Goal: Information Seeking & Learning: Learn about a topic

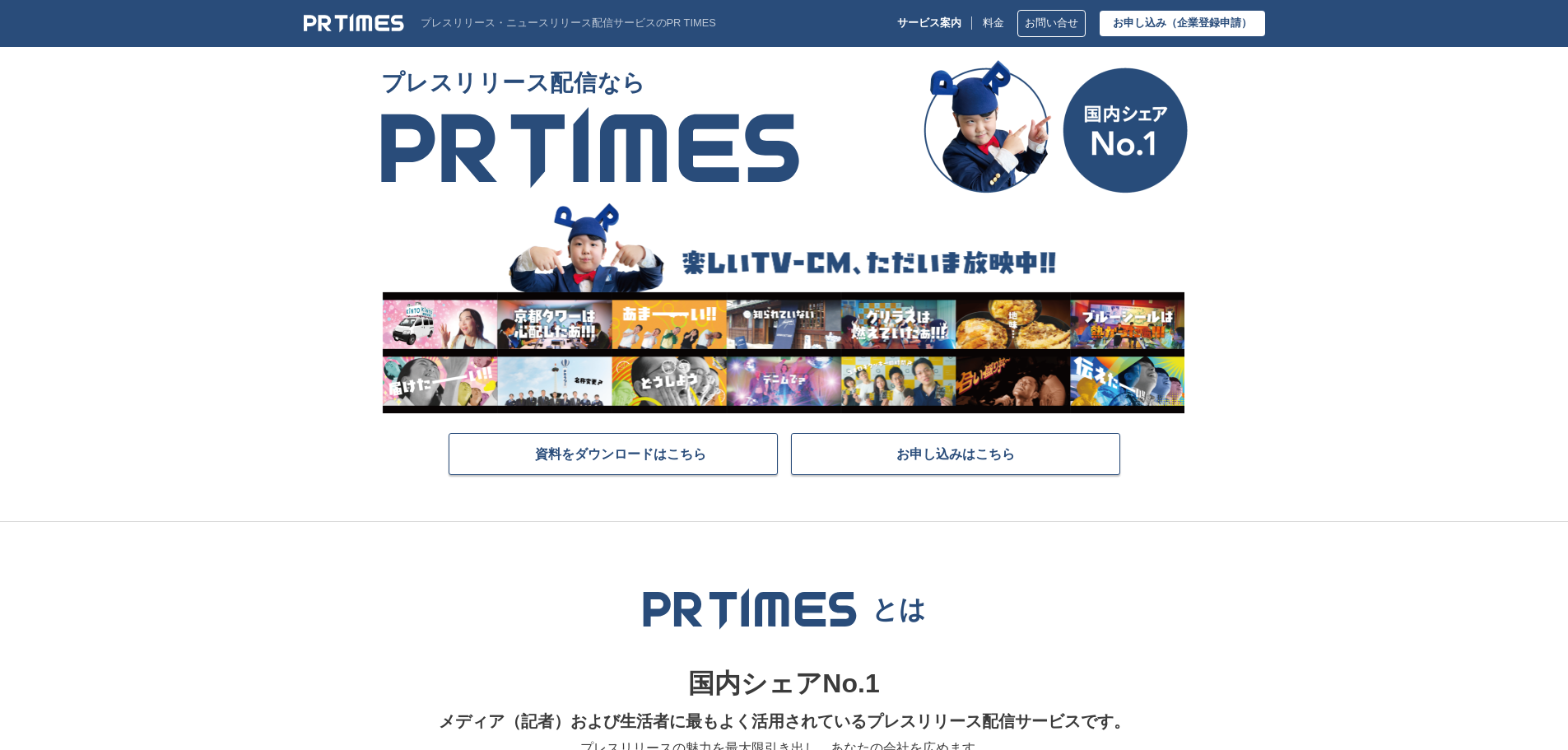
click at [353, 20] on img at bounding box center [354, 23] width 101 height 20
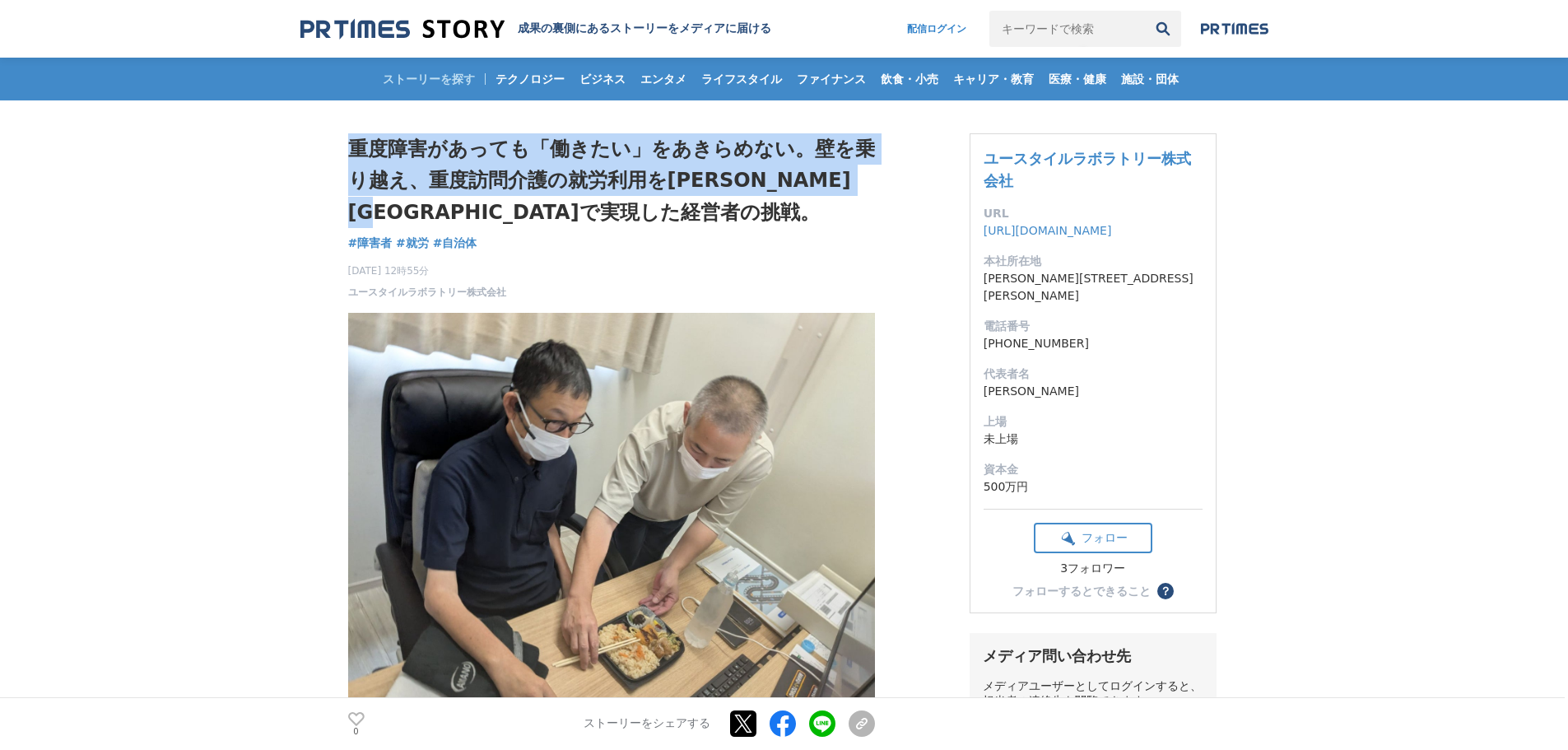
drag, startPoint x: 348, startPoint y: 147, endPoint x: 461, endPoint y: 221, distance: 135.1
click at [461, 221] on h1 "重度障害があっても「働きたい」をあきらめない。壁を乗り越え、重度訪問介護の就労利用を千葉市で実現した経営者の挑戦。" at bounding box center [612, 180] width 527 height 94
copy h1 "重度障害があっても「働きたい」をあきらめない。壁を乗り越え、重度訪問介護の就労利用を千葉市で実現した経営者の挑戦。"
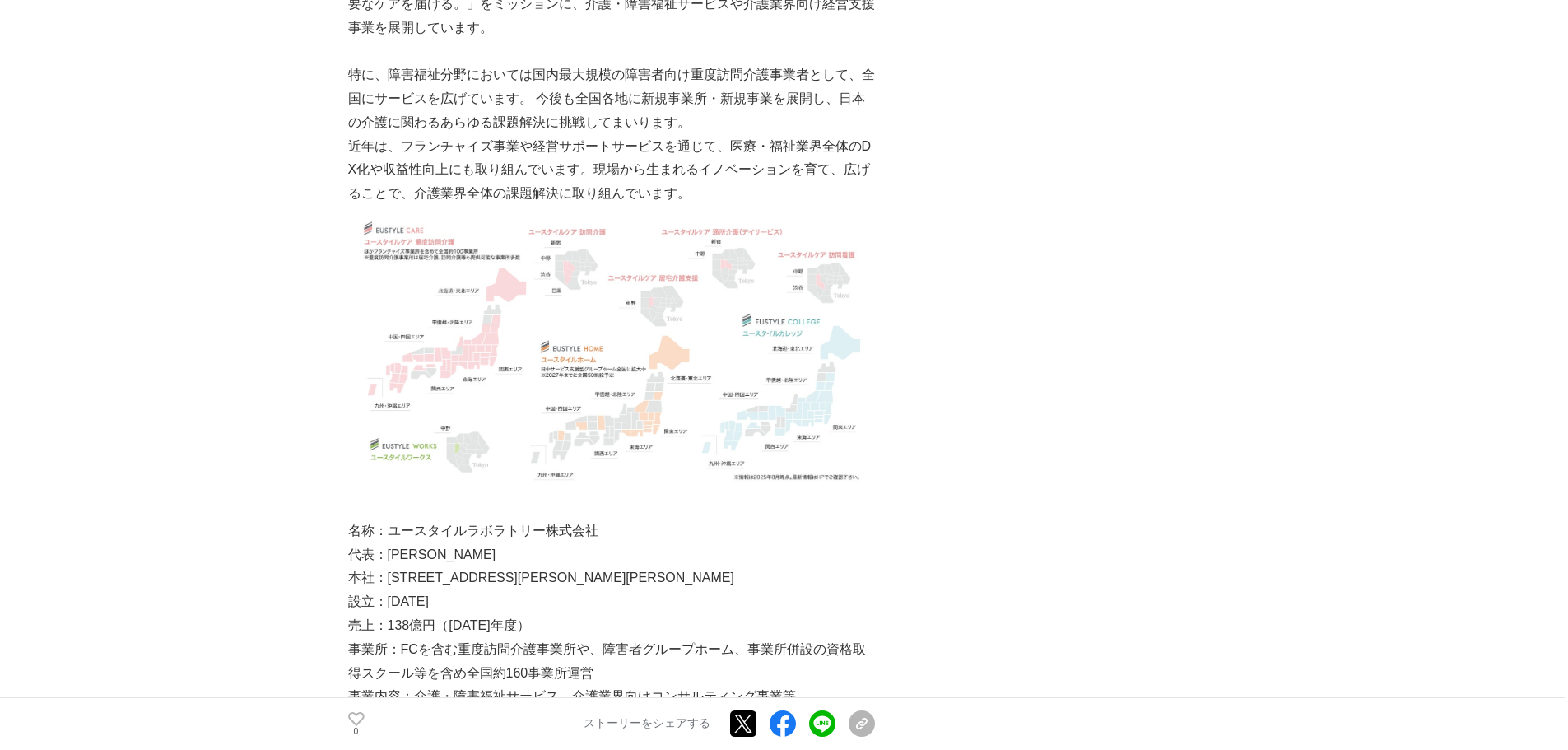
scroll to position [7408, 0]
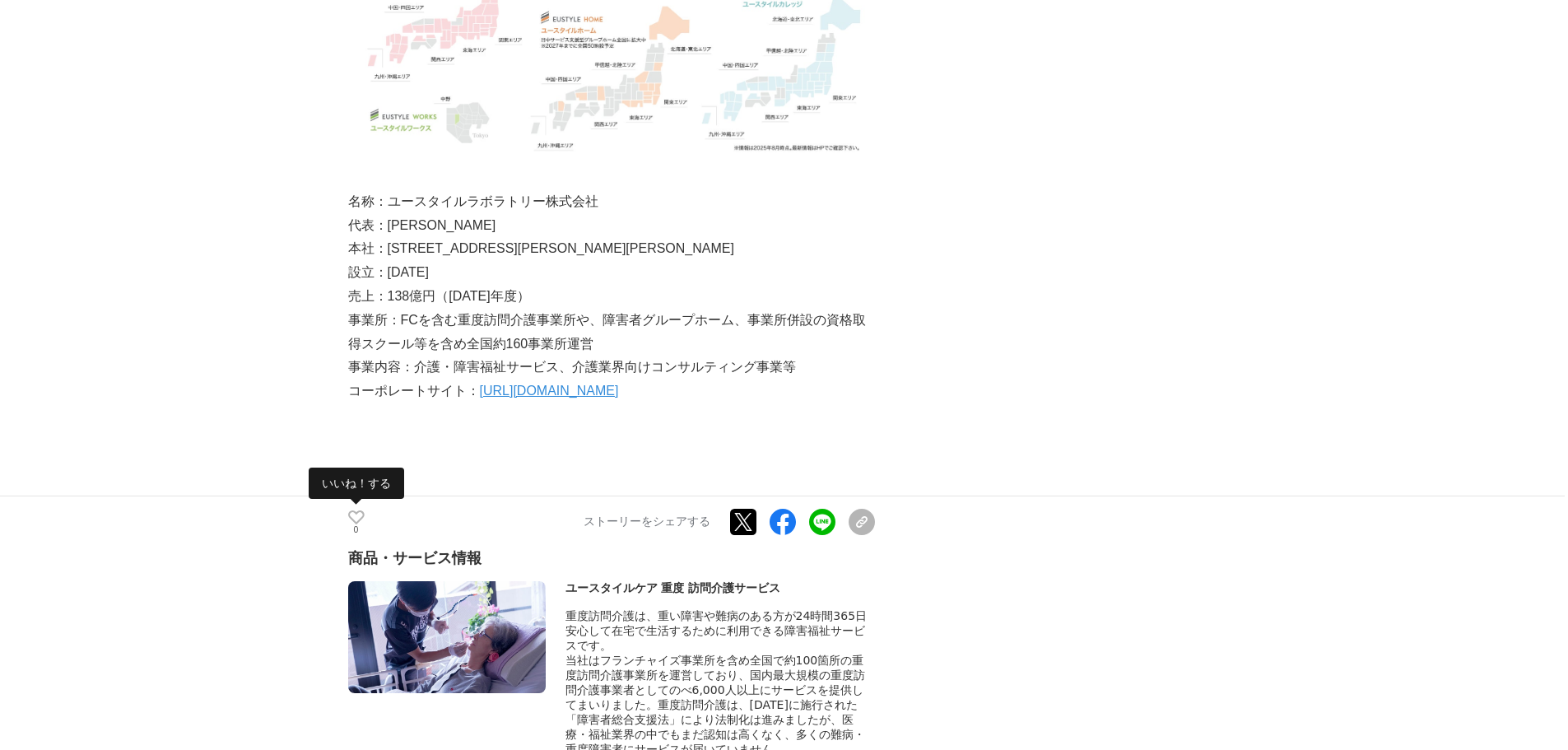
click at [357, 526] on p "0" at bounding box center [357, 530] width 16 height 8
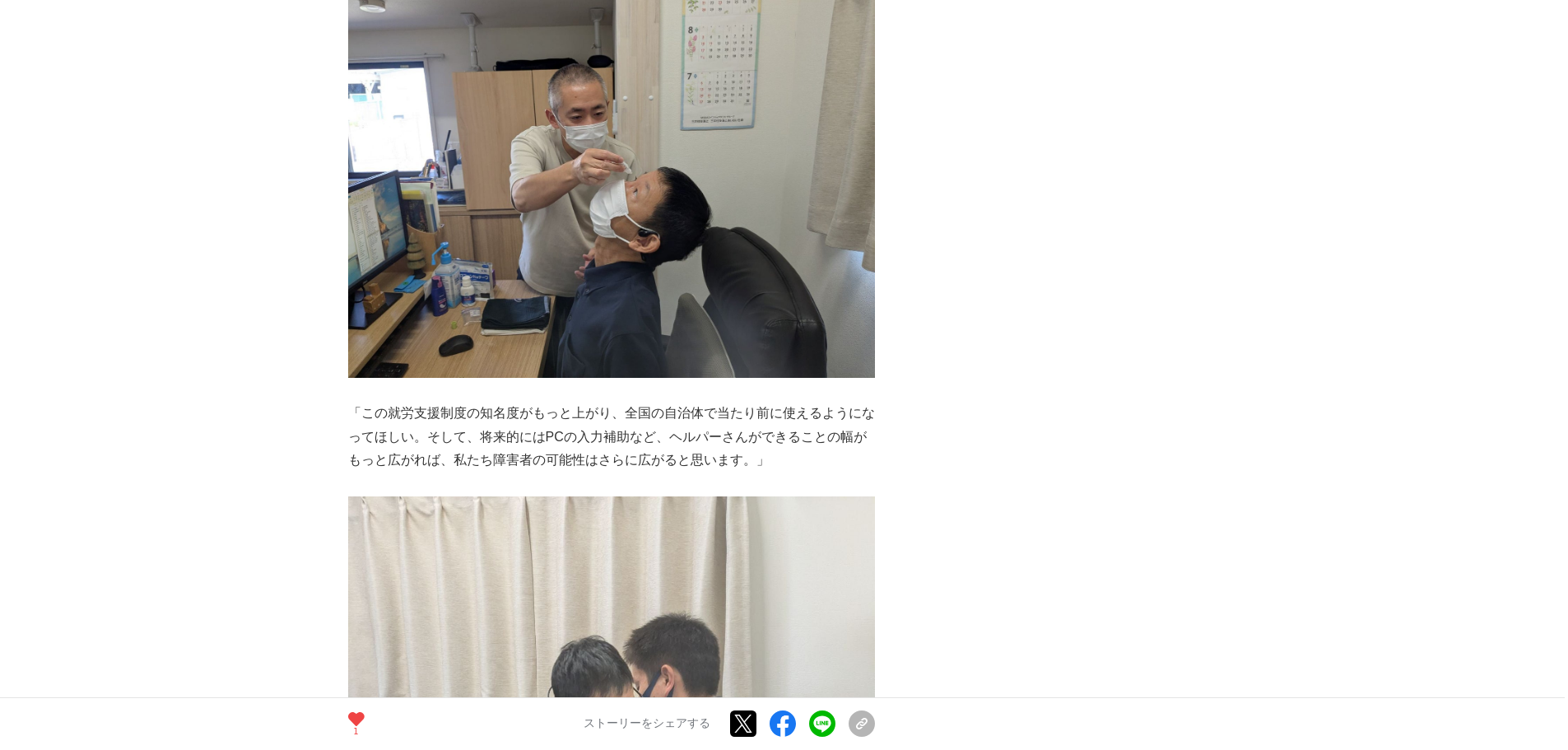
scroll to position [5433, 0]
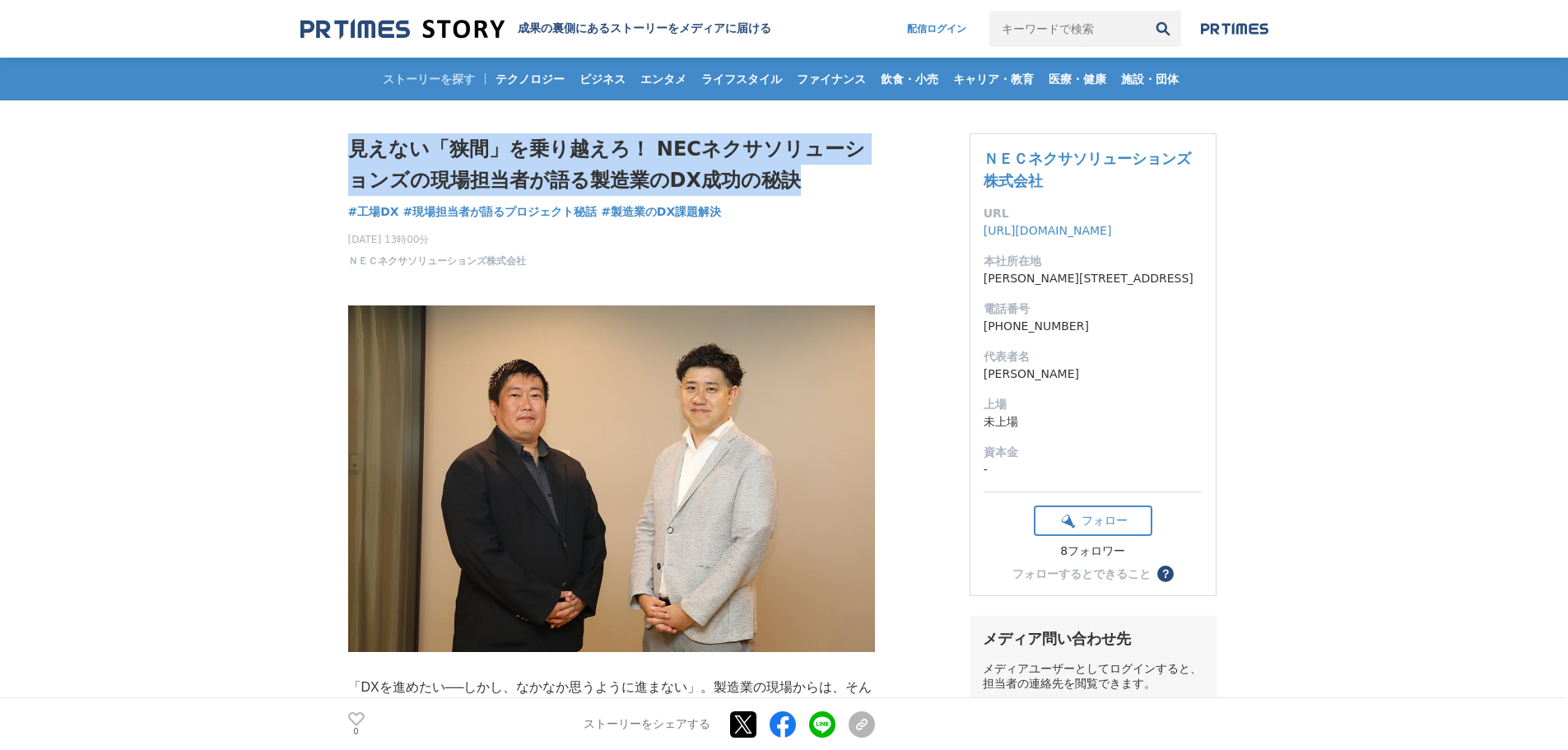
drag, startPoint x: 778, startPoint y: 179, endPoint x: 321, endPoint y: 141, distance: 458.6
copy h1 "見えない「狭間」を乗り越えろ！ NECネクサソリューションズの現場担当者が語る製造業のDX成功の秘訣"
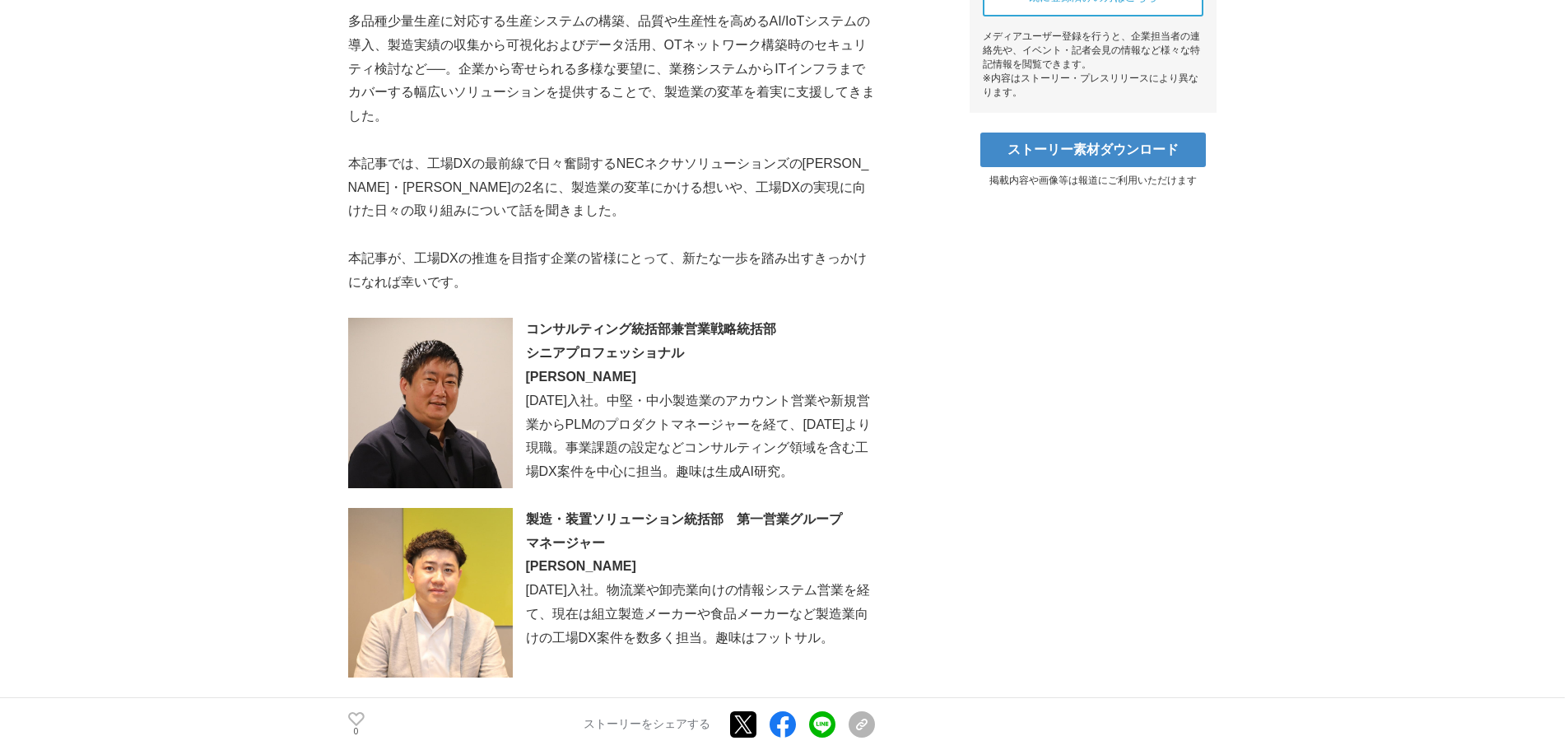
scroll to position [823, 0]
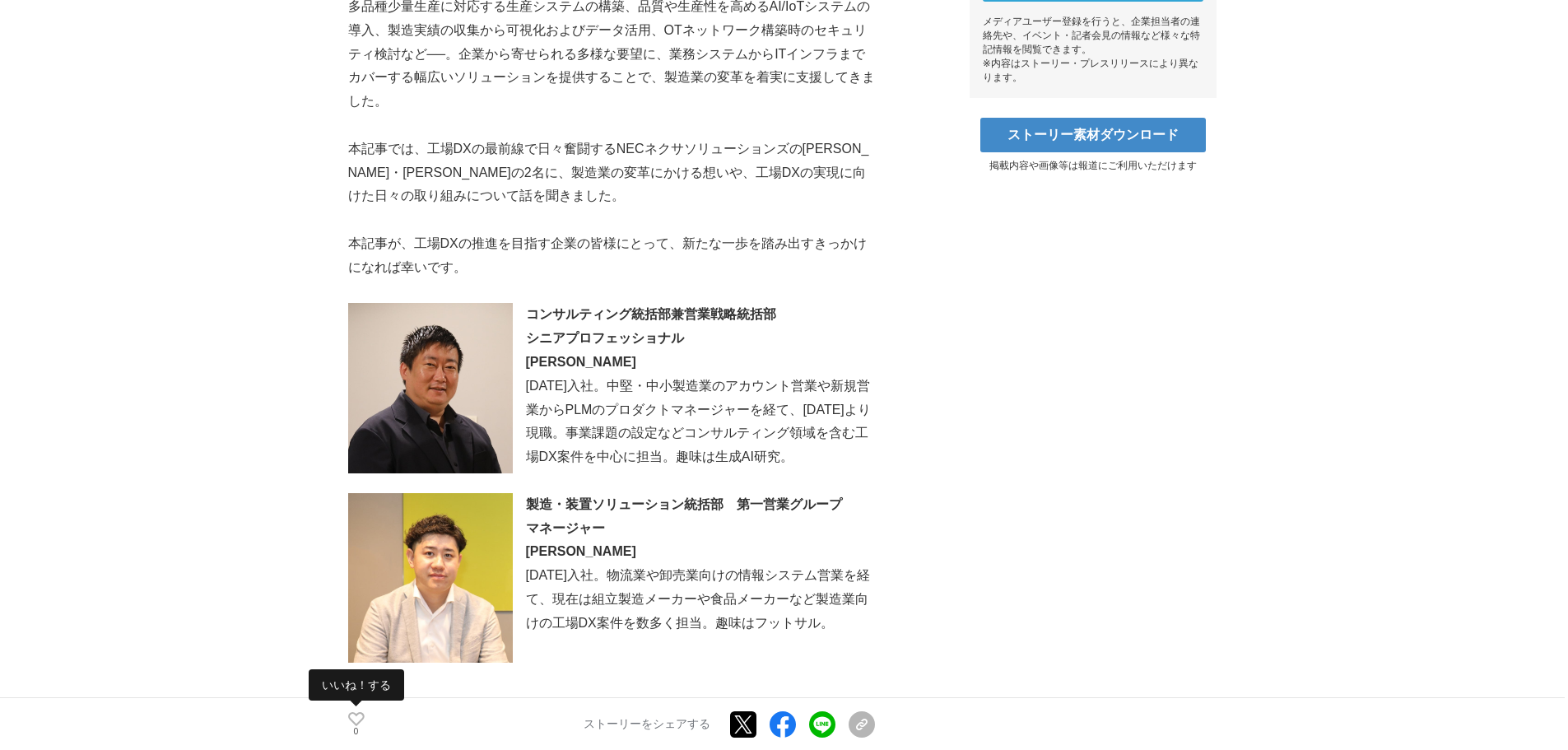
click at [358, 720] on icon at bounding box center [357, 718] width 16 height 14
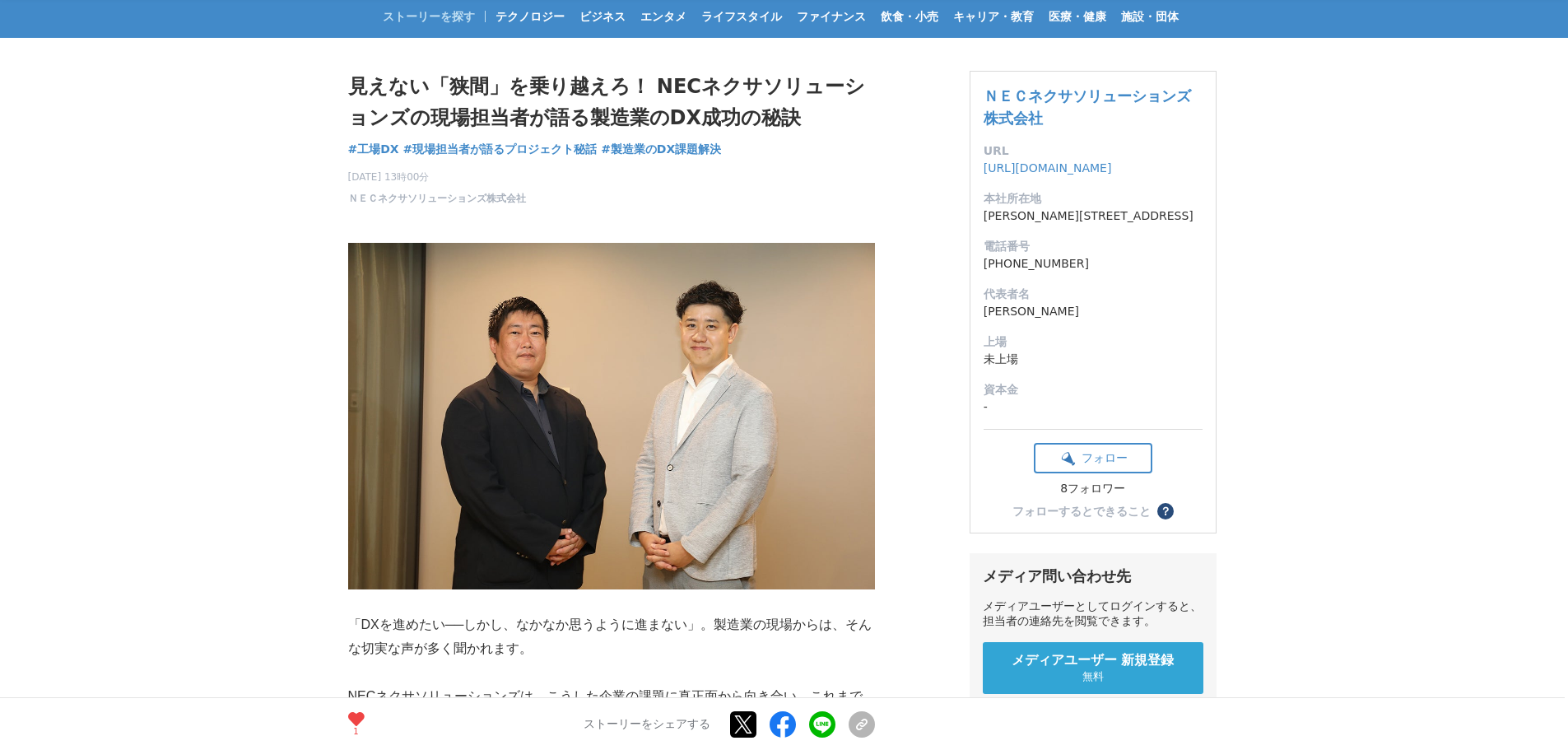
scroll to position [0, 0]
